Goal: Task Accomplishment & Management: Manage account settings

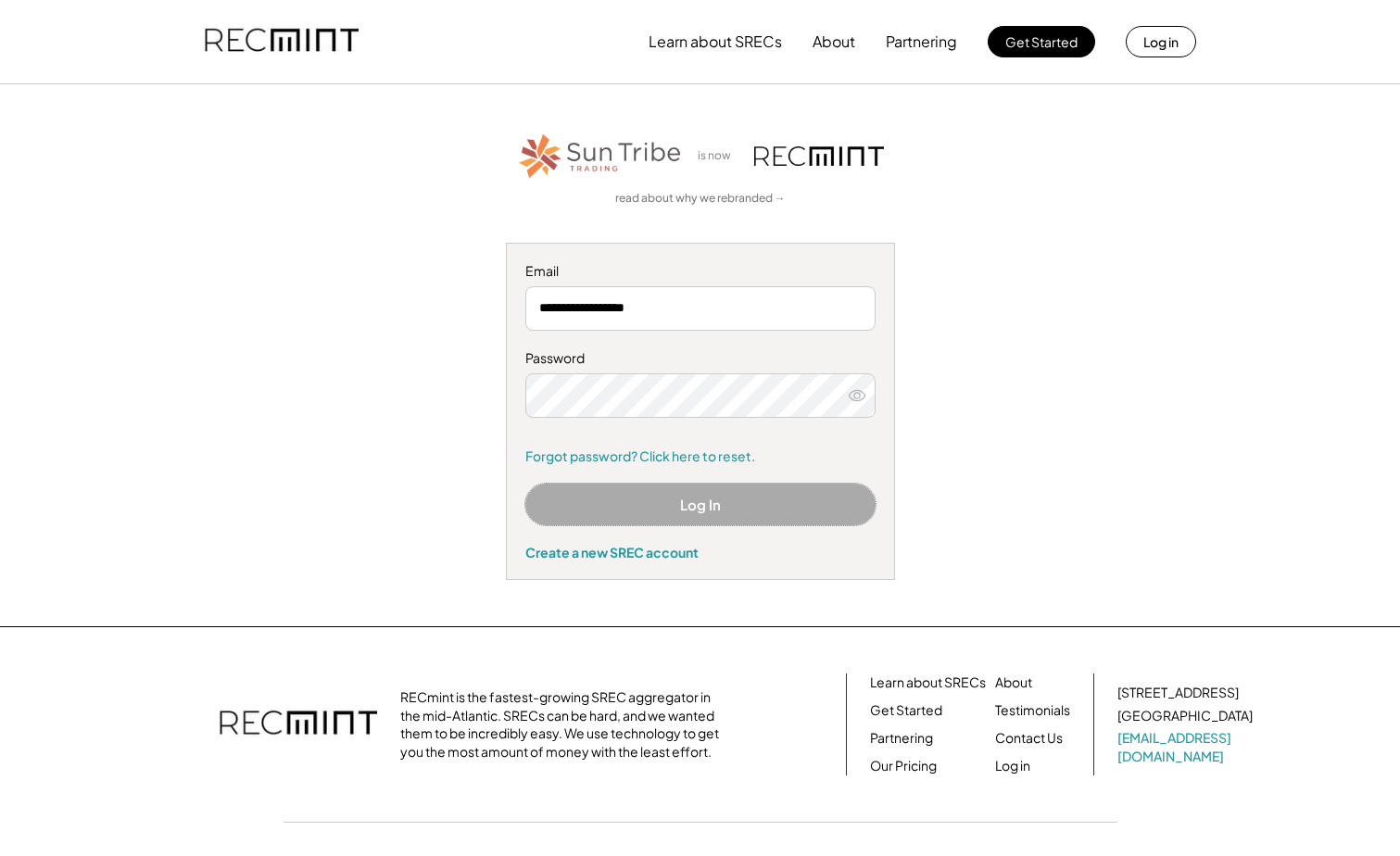
click at [761, 514] on button "Log In" at bounding box center [700, 504] width 351 height 42
click at [701, 389] on div "**********" at bounding box center [700, 411] width 389 height 337
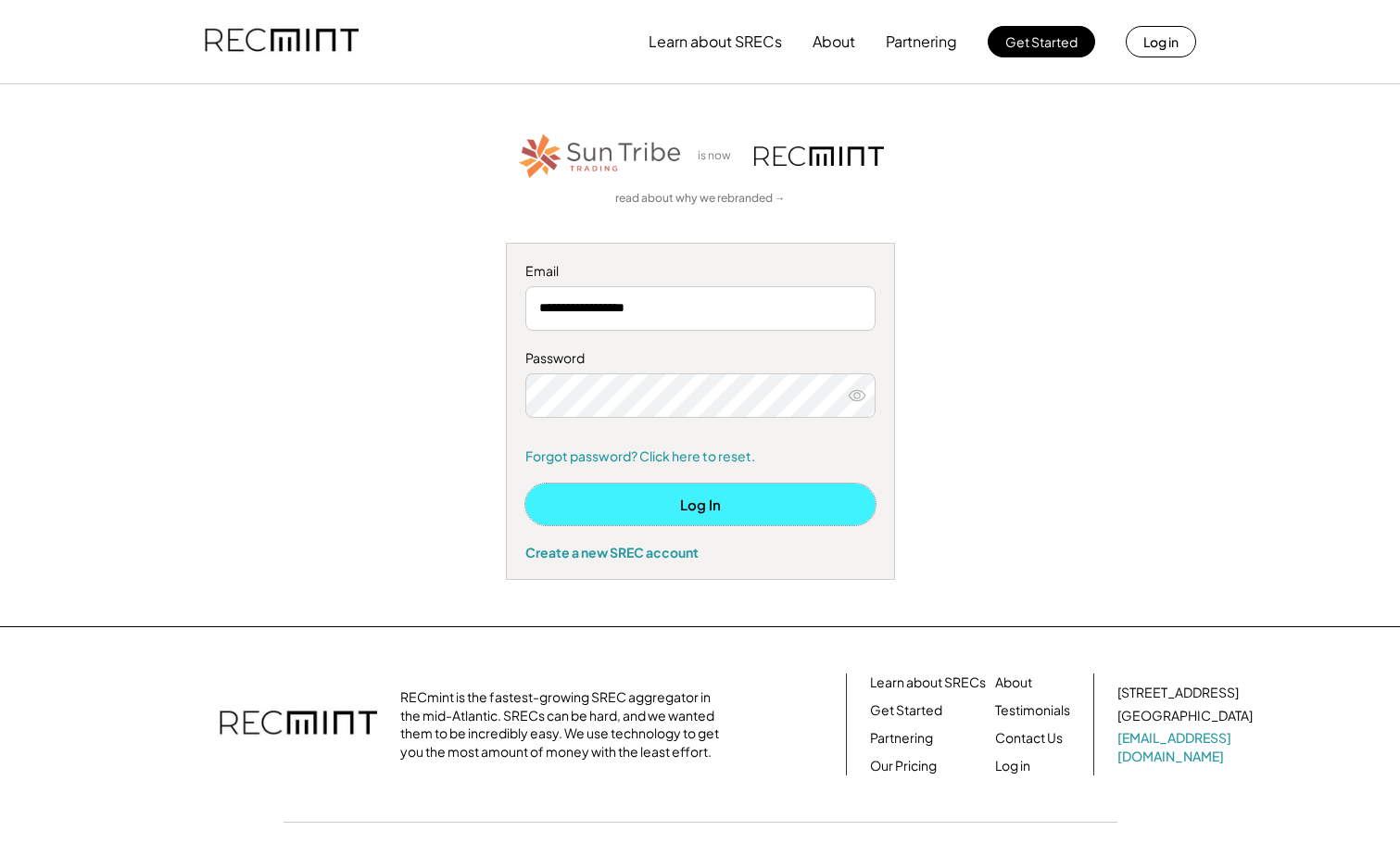
click at [671, 499] on button "Log In" at bounding box center [700, 504] width 351 height 42
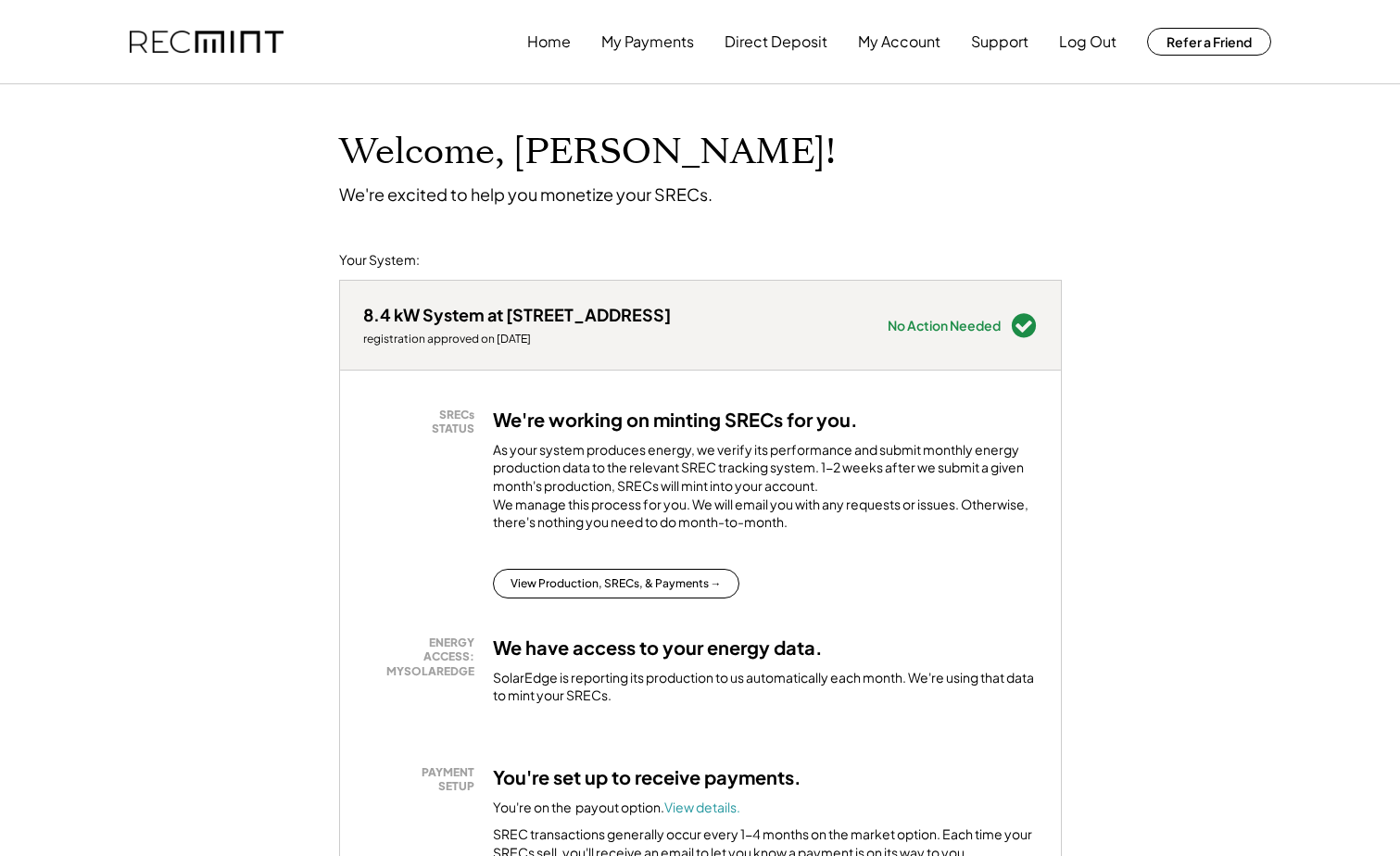
scroll to position [3, 0]
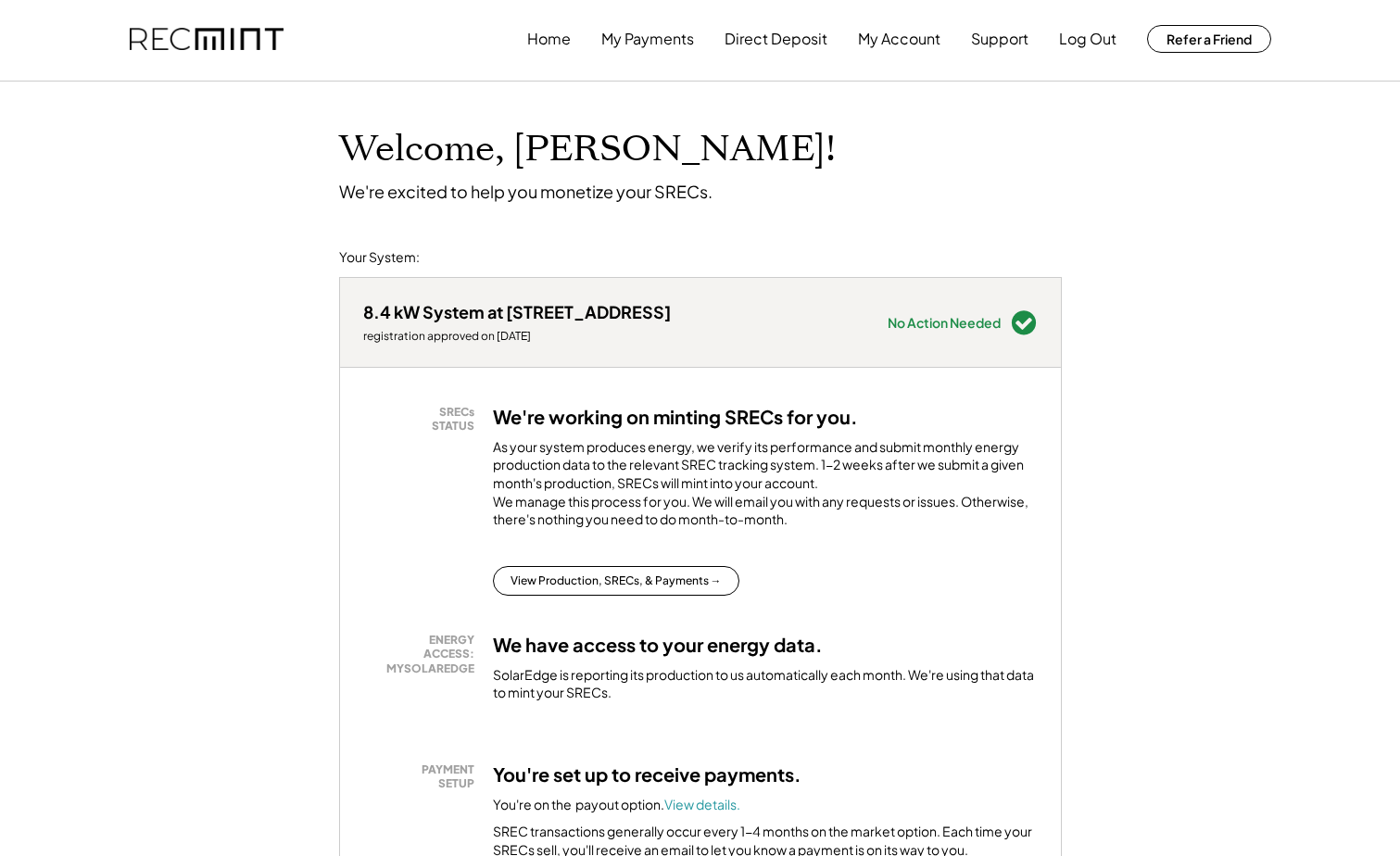
click at [839, 487] on div "As your system produces energy, we verify its performance and submit monthly en…" at bounding box center [765, 489] width 545 height 100
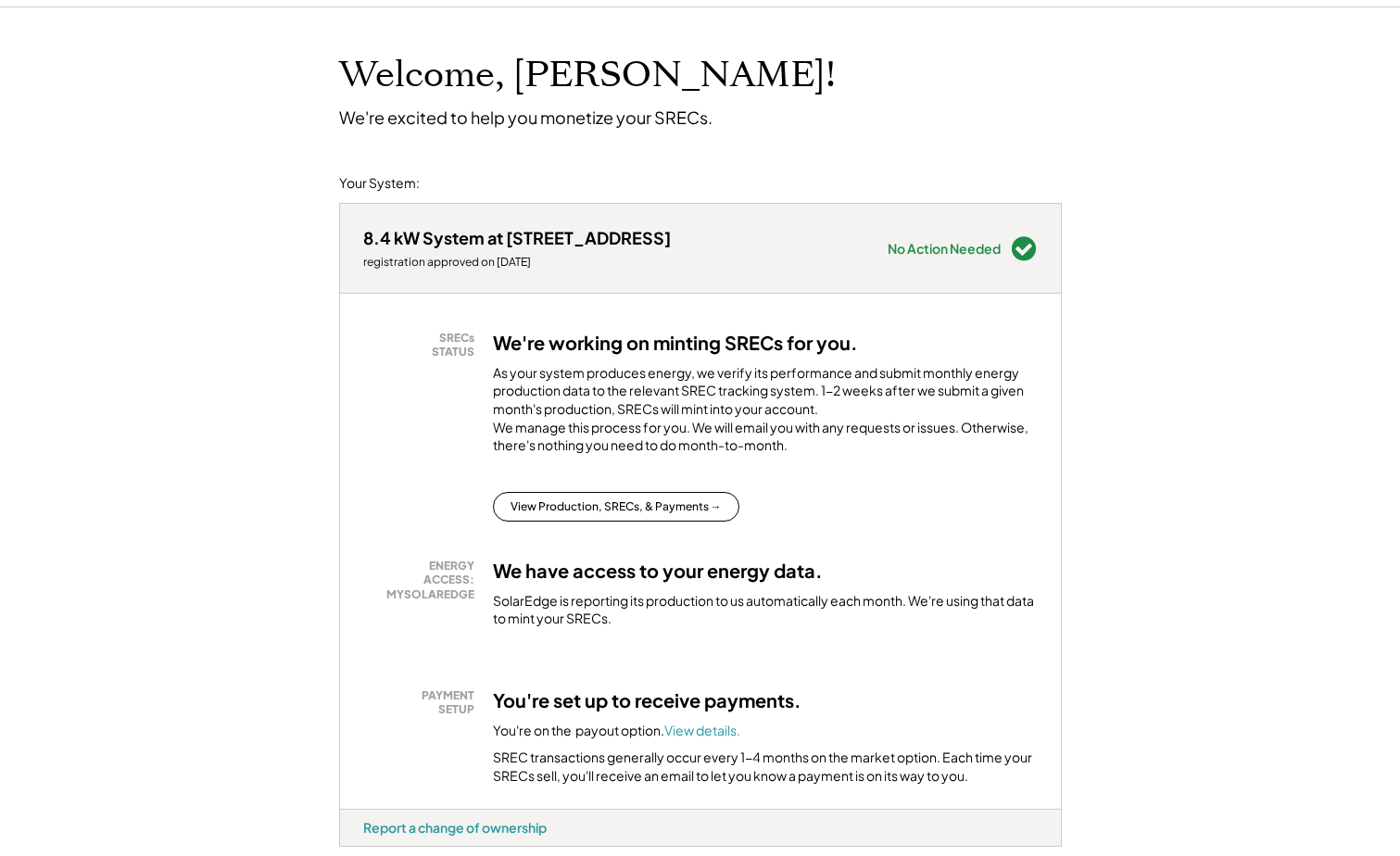
scroll to position [0, 0]
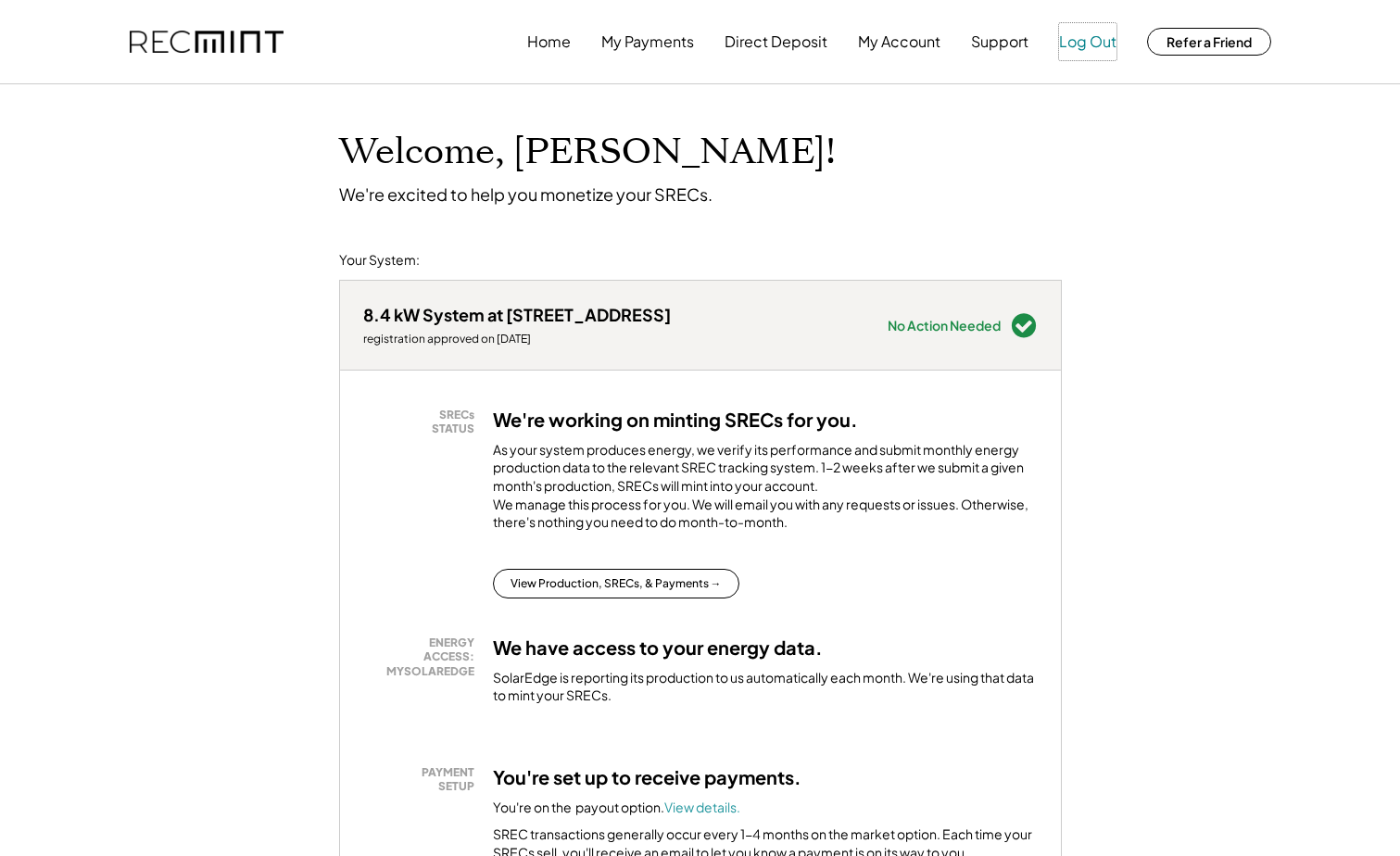
click at [1100, 43] on button "Log Out" at bounding box center [1087, 42] width 57 height 37
